Goal: Task Accomplishment & Management: Use online tool/utility

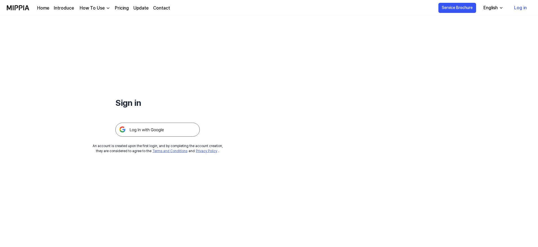
click at [153, 128] on img at bounding box center [157, 130] width 84 height 14
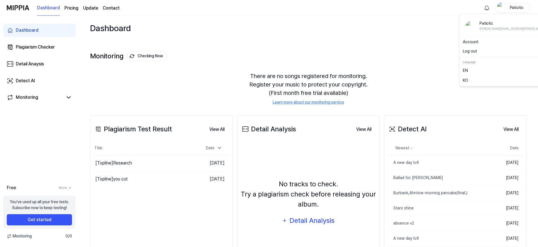
click at [511, 5] on div "Patiotic" at bounding box center [516, 7] width 22 height 6
click at [485, 52] on button "Log out" at bounding box center [516, 51] width 106 height 6
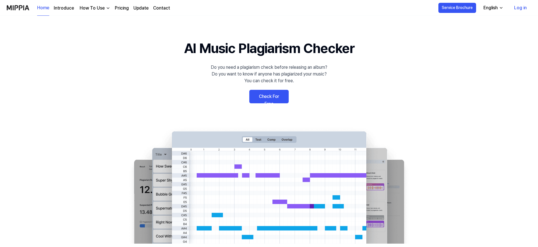
click at [519, 10] on link "Log in" at bounding box center [520, 8] width 22 height 16
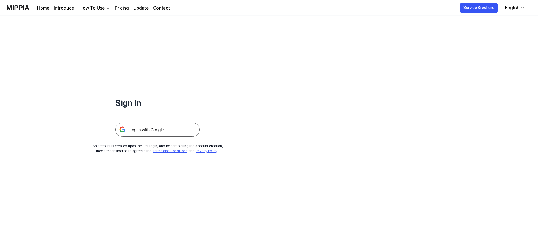
click at [161, 134] on img at bounding box center [157, 130] width 84 height 14
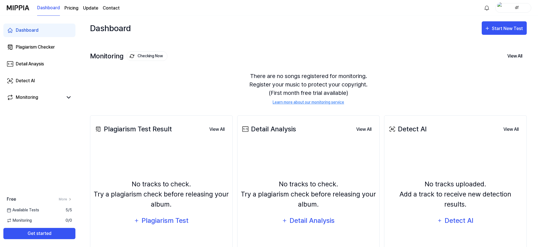
click at [31, 30] on div "Dashboard" at bounding box center [27, 30] width 23 height 7
click at [22, 80] on div "Detect AI" at bounding box center [25, 81] width 19 height 7
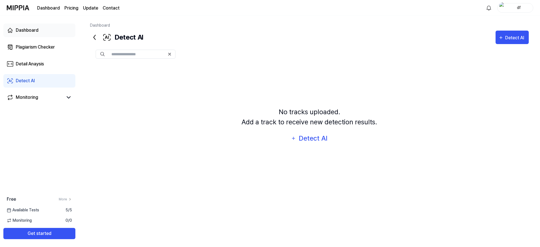
click at [38, 31] on link "Dashboard" at bounding box center [39, 30] width 72 height 13
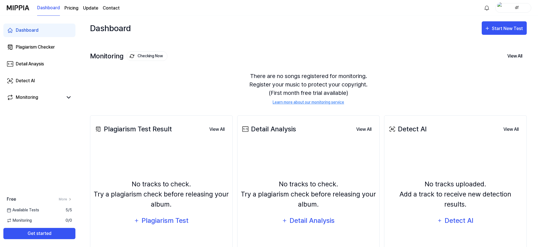
click at [521, 9] on div "df" at bounding box center [516, 7] width 22 height 6
click at [490, 50] on button "Log out" at bounding box center [495, 51] width 65 height 6
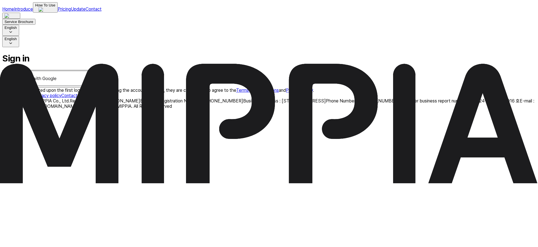
click at [95, 86] on img at bounding box center [49, 78] width 90 height 15
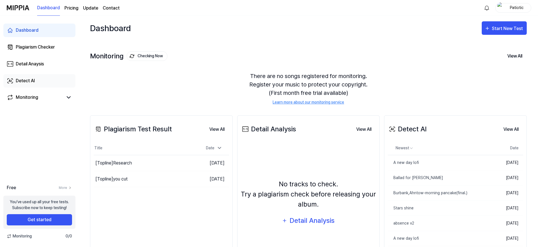
click at [34, 80] on div "Detect AI" at bounding box center [25, 81] width 19 height 7
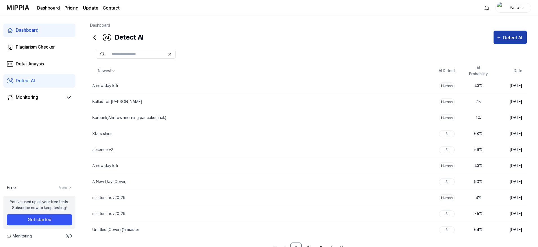
click at [505, 40] on div "Detect AI" at bounding box center [513, 37] width 21 height 7
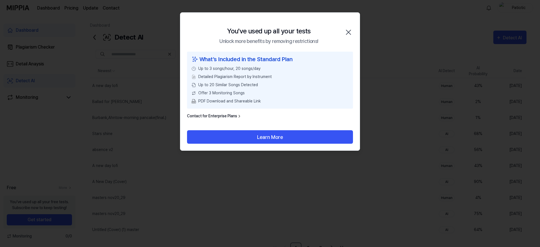
click at [252, 122] on div "What’s Included in the Standard Plan Up to 3 songs/hour, 20 songs/day Detailed …" at bounding box center [269, 91] width 179 height 79
click at [352, 31] on icon "button" at bounding box center [348, 32] width 9 height 9
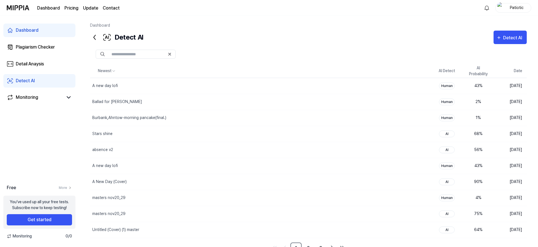
click at [518, 7] on div "Patiotic" at bounding box center [516, 7] width 22 height 6
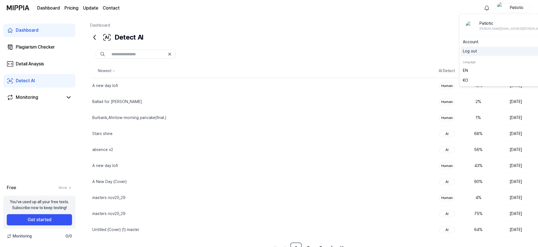
drag, startPoint x: 489, startPoint y: 51, endPoint x: 494, endPoint y: 49, distance: 5.4
click at [490, 51] on button "Log out" at bounding box center [516, 51] width 106 height 6
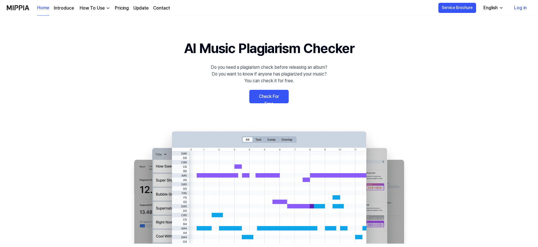
click at [517, 9] on link "Log in" at bounding box center [520, 8] width 22 height 16
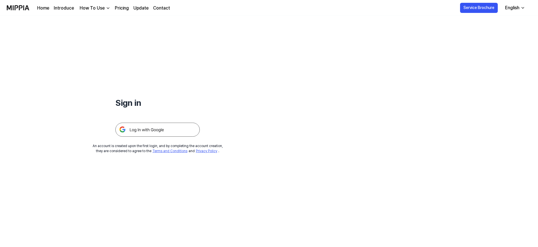
click at [138, 130] on img at bounding box center [157, 130] width 84 height 14
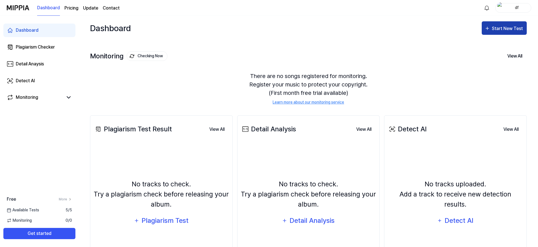
click at [503, 34] on button "Start New Test" at bounding box center [503, 27] width 45 height 13
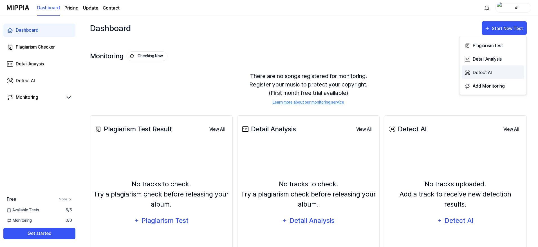
click at [488, 74] on div "Detect AI" at bounding box center [496, 72] width 49 height 7
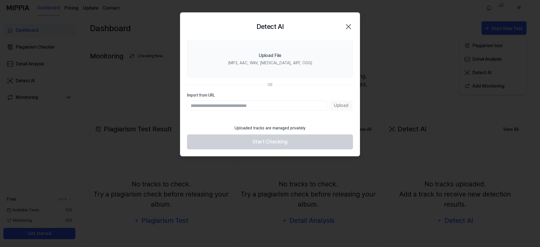
click at [319, 84] on div "OR" at bounding box center [270, 85] width 166 height 6
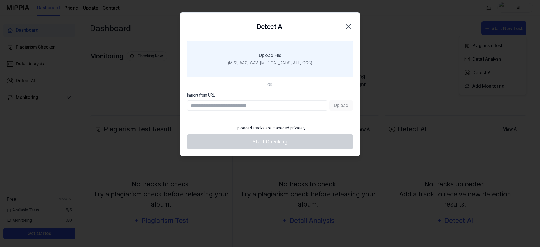
click at [269, 66] on div "(MP3, AAC, WAV, [MEDICAL_DATA], AIFF, OGG)" at bounding box center [270, 63] width 84 height 6
click at [0, 0] on input "Upload File (MP3, AAC, WAV, [MEDICAL_DATA], AIFF, OGG)" at bounding box center [0, 0] width 0 height 0
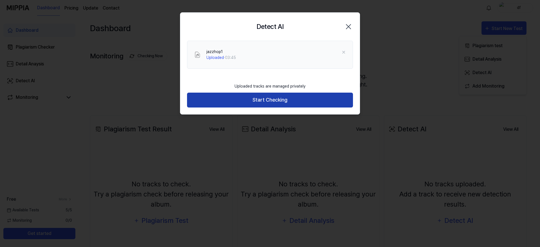
click at [269, 106] on button "Start Checking" at bounding box center [270, 100] width 166 height 15
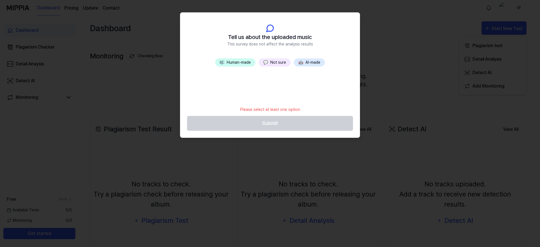
click at [275, 64] on button "💬 Not sure" at bounding box center [275, 62] width 32 height 8
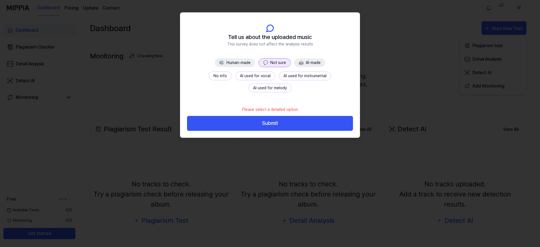
click at [209, 76] on button "No info" at bounding box center [220, 76] width 23 height 9
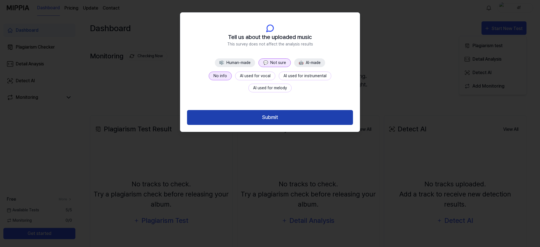
click at [274, 123] on button "Submit" at bounding box center [270, 117] width 166 height 15
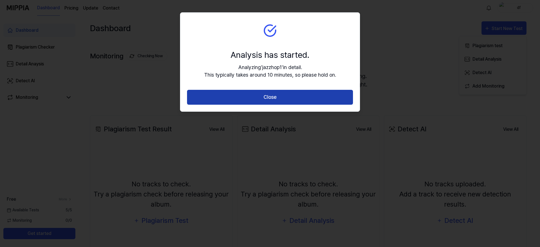
click at [278, 98] on button "Close" at bounding box center [270, 97] width 166 height 15
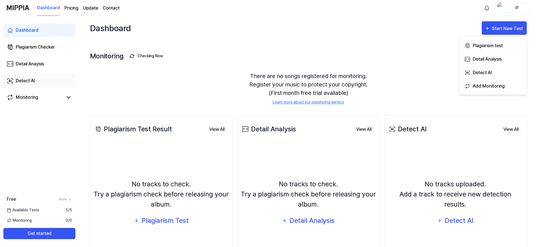
click at [35, 85] on link "Detect AI" at bounding box center [39, 80] width 72 height 13
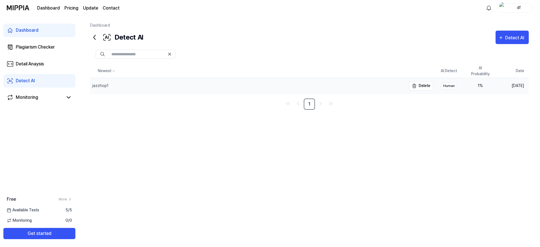
click at [137, 88] on div "jazzhop1" at bounding box center [248, 86] width 316 height 16
